Goal: Transaction & Acquisition: Book appointment/travel/reservation

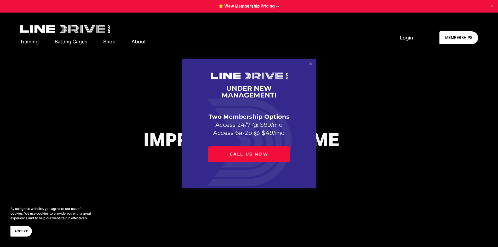
click at [305, 66] on div "UNDER NEW MANAGEMENT! Two Membership Options Access 24/7 @ $99/mo Access 6a-2p …" at bounding box center [249, 124] width 134 height 130
click at [310, 64] on link "Close" at bounding box center [310, 64] width 9 height 9
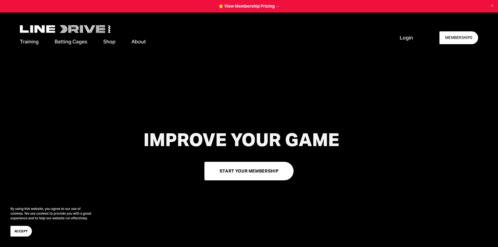
click at [0, 0] on link "Cage Availability" at bounding box center [0, 0] width 0 height 0
click at [136, 40] on span "About" at bounding box center [138, 41] width 14 height 7
click at [0, 0] on span "Pricing" at bounding box center [0, 0] width 0 height 0
click at [0, 0] on span "Cage Rentals" at bounding box center [0, 0] width 0 height 0
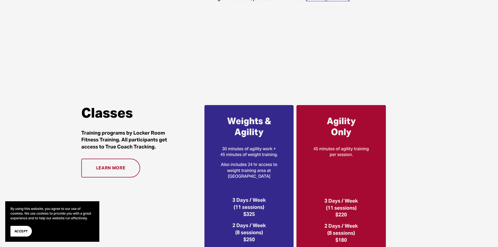
scroll to position [549, 0]
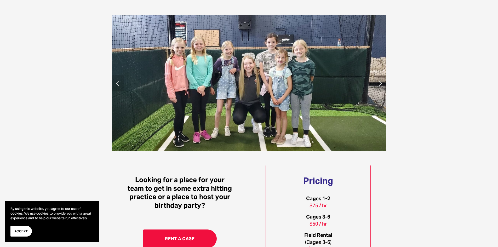
scroll to position [104, 0]
